Goal: Task Accomplishment & Management: Use online tool/utility

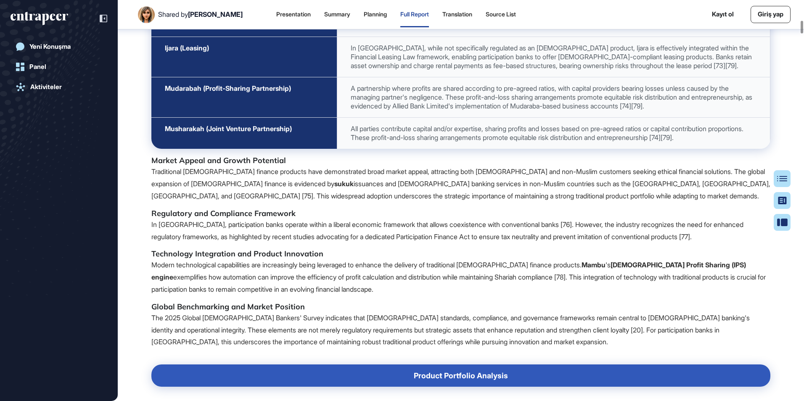
scroll to position [5400, 0]
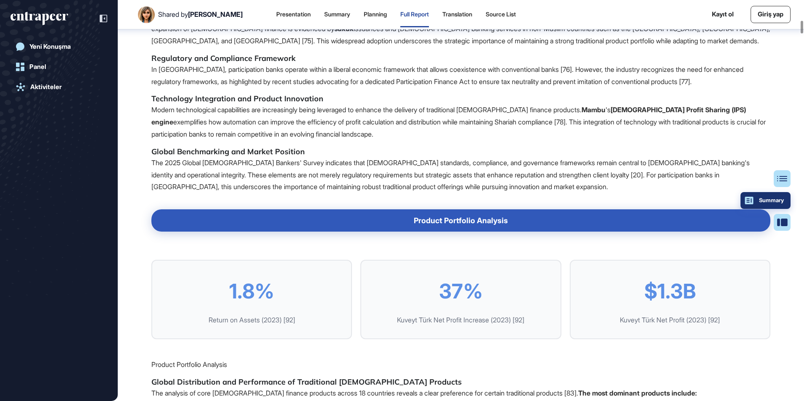
click at [782, 199] on div "Summary" at bounding box center [765, 200] width 37 height 7
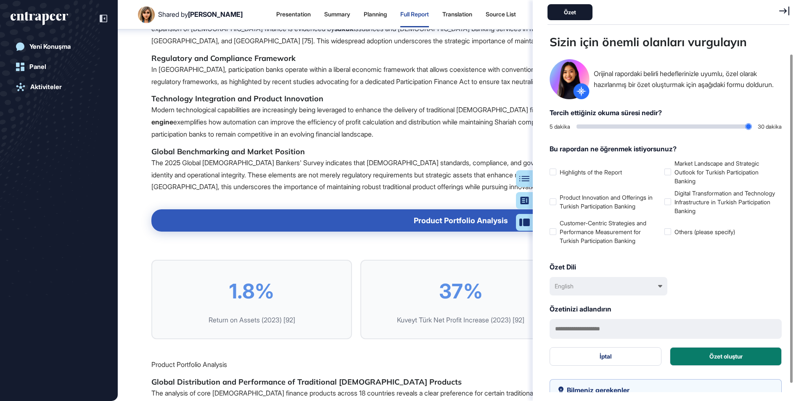
scroll to position [32, 0]
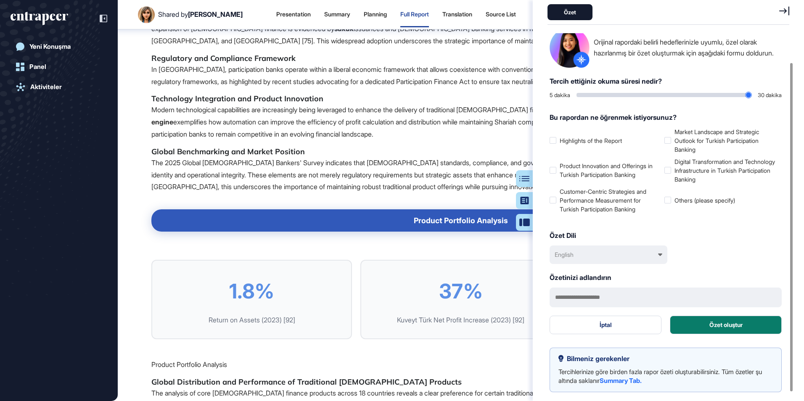
click at [648, 258] on div "English" at bounding box center [609, 255] width 118 height 19
click at [577, 294] on div "Türkçe" at bounding box center [609, 294] width 109 height 16
click at [724, 326] on button "Özet oluştur" at bounding box center [726, 325] width 112 height 19
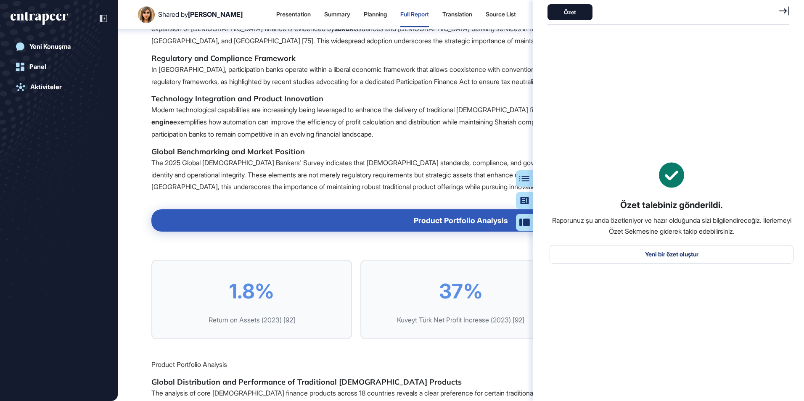
scroll to position [0, 0]
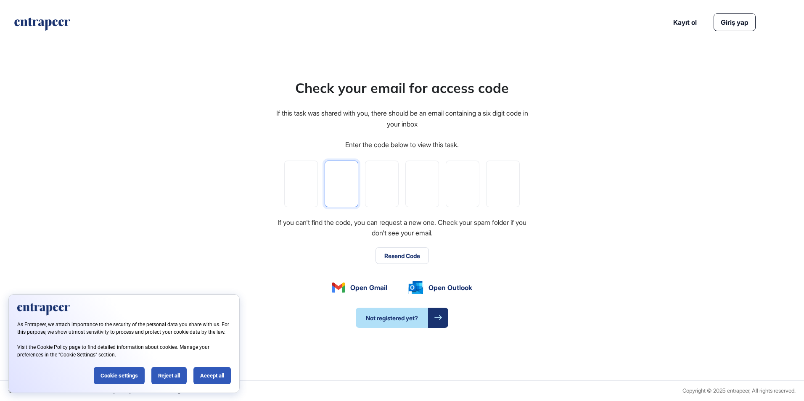
type input "*"
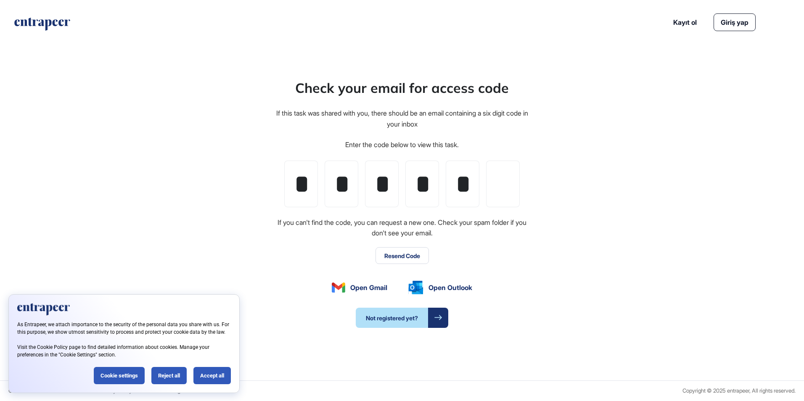
type input "*"
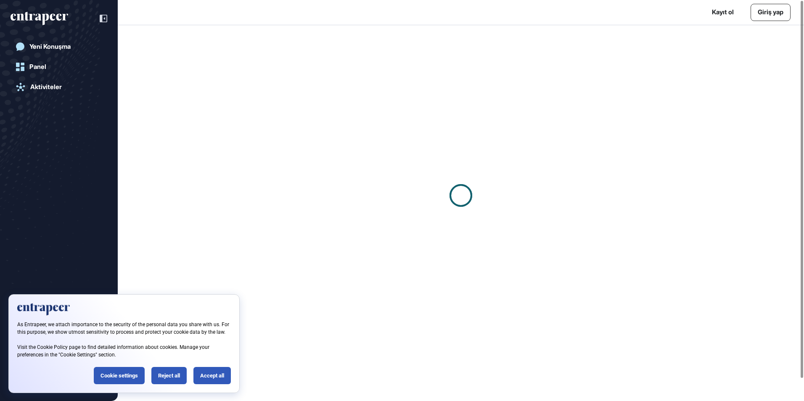
scroll to position [0, 0]
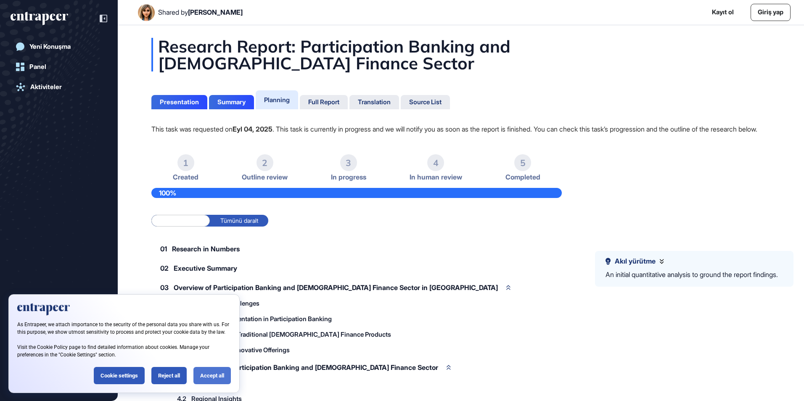
click at [206, 376] on div "Accept all" at bounding box center [211, 375] width 37 height 17
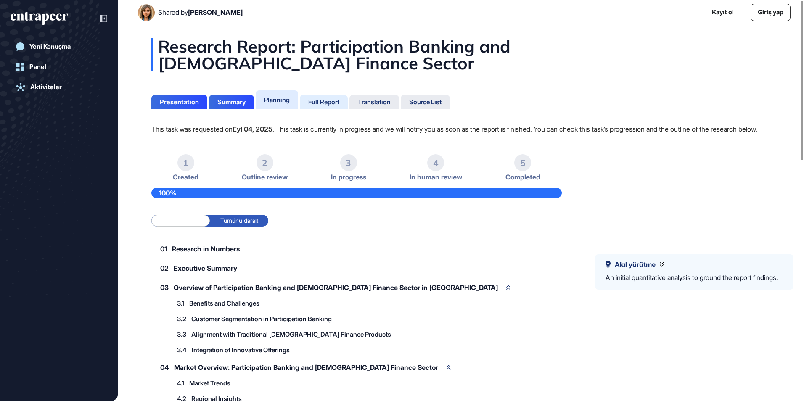
click at [328, 101] on div "Full Report" at bounding box center [323, 102] width 31 height 8
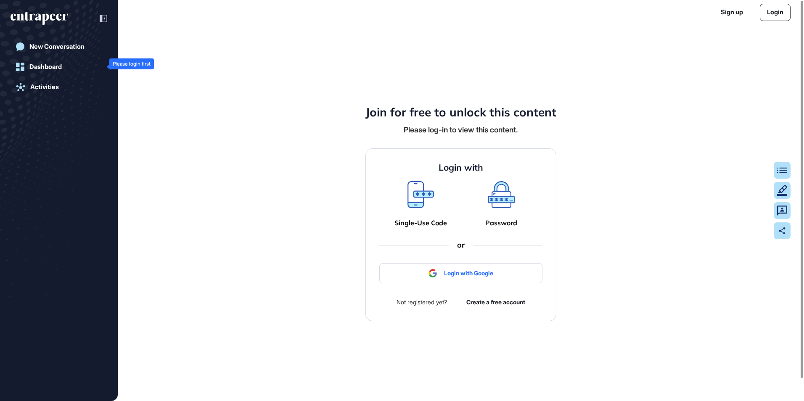
click at [50, 70] on div "Dashboard" at bounding box center [45, 67] width 32 height 8
click at [47, 90] on div "Activities" at bounding box center [44, 87] width 29 height 8
